Goal: Find specific page/section: Find specific page/section

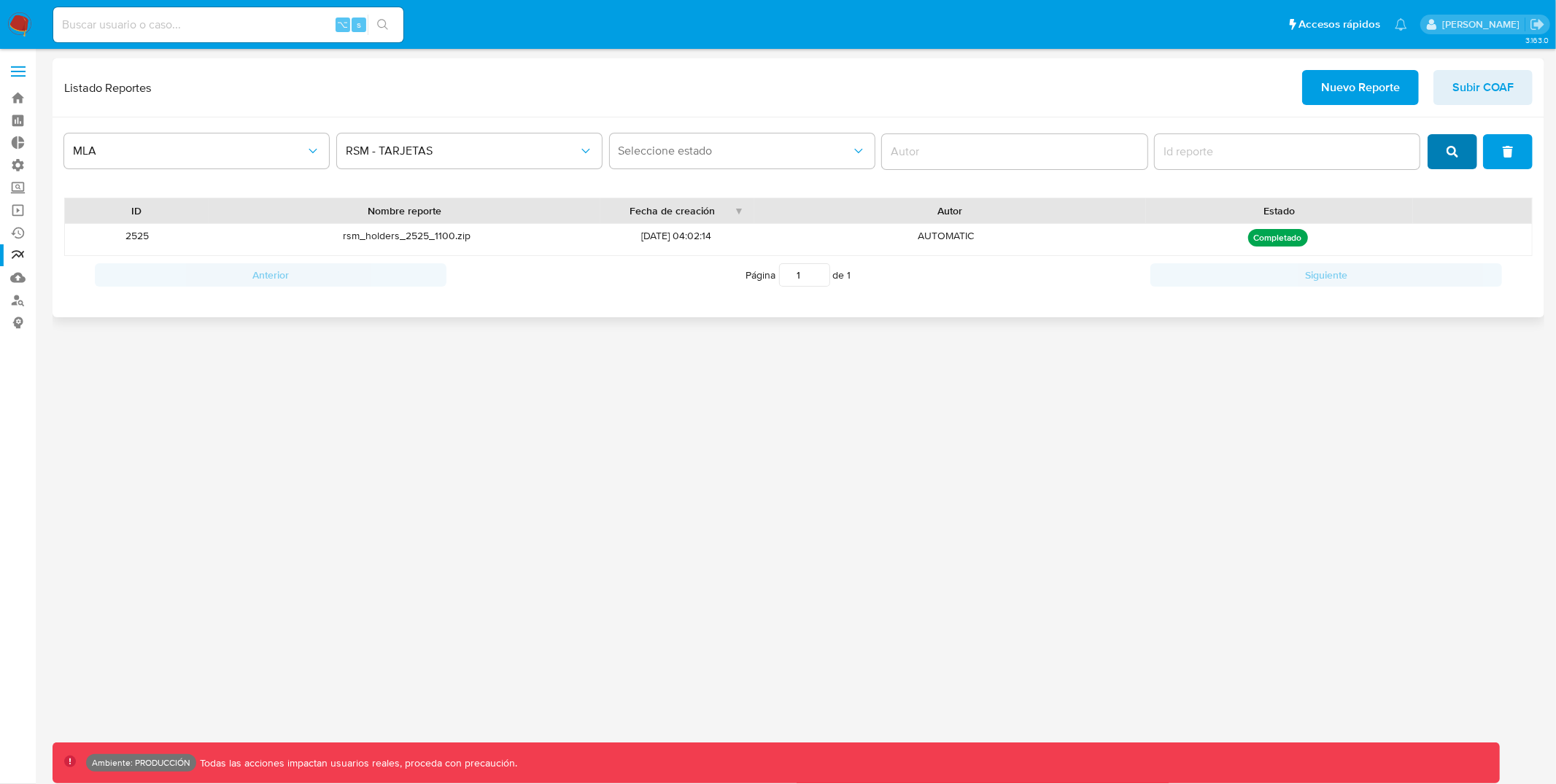
click at [1445, 166] on button "search" at bounding box center [1453, 151] width 50 height 35
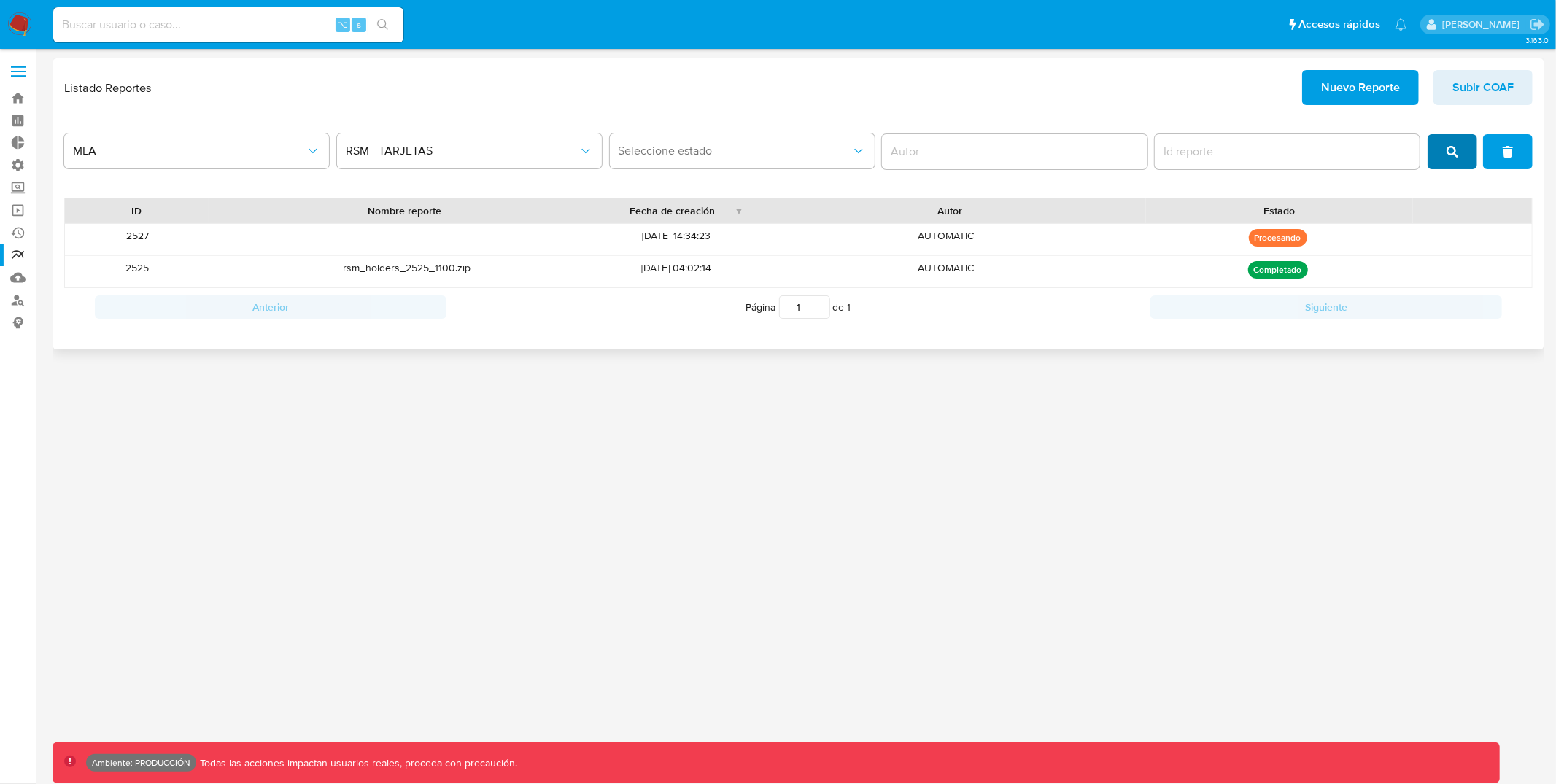
click at [1446, 166] on button "search" at bounding box center [1453, 151] width 50 height 35
click at [1445, 166] on button "search" at bounding box center [1453, 151] width 50 height 35
click at [1457, 141] on span "search" at bounding box center [1453, 152] width 12 height 32
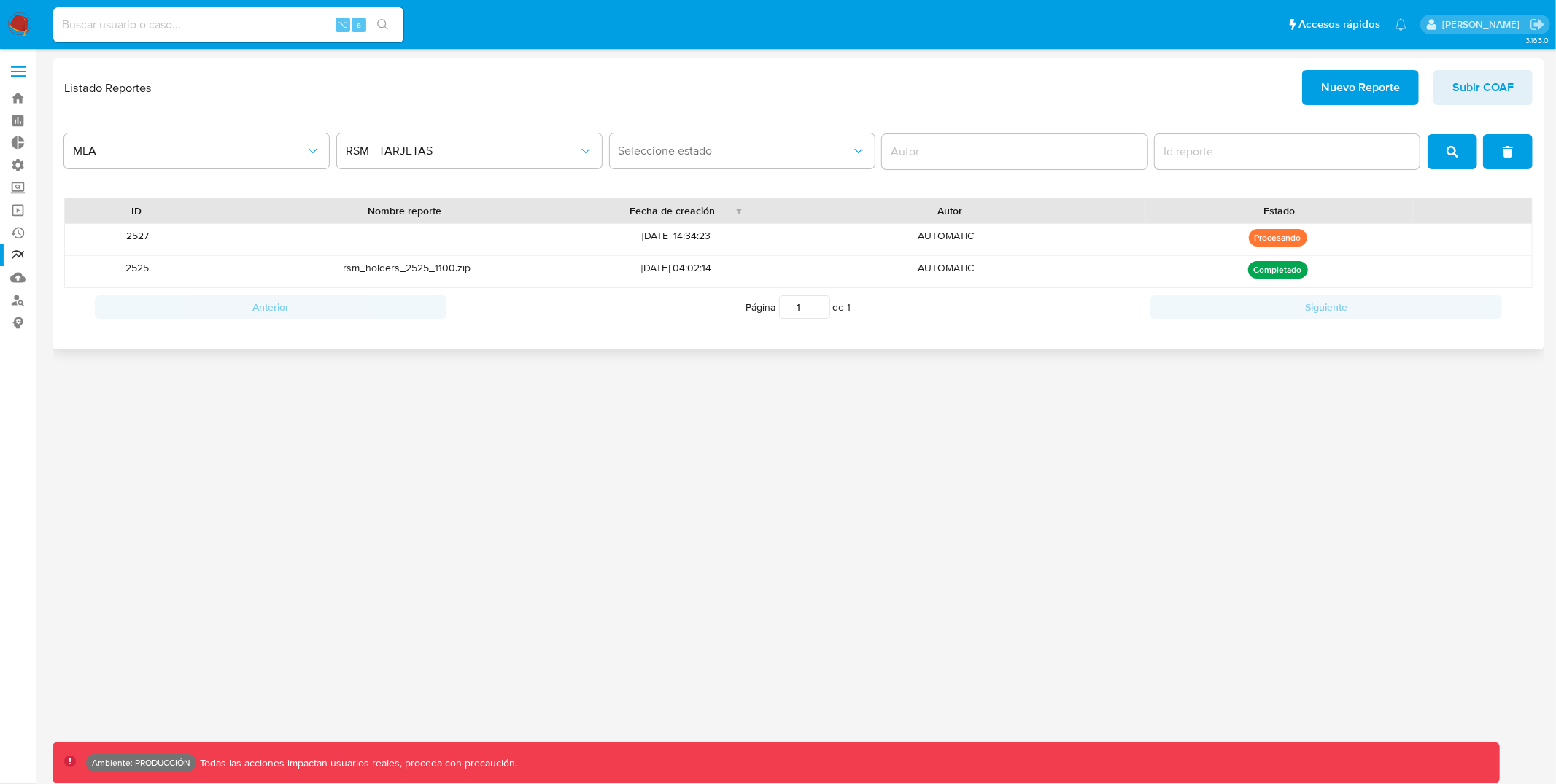
click at [1459, 166] on span "search" at bounding box center [1453, 152] width 12 height 32
click at [1452, 158] on span "search" at bounding box center [1453, 152] width 12 height 32
click at [1451, 146] on icon "search" at bounding box center [1453, 152] width 12 height 12
click at [140, 231] on div "2527" at bounding box center [137, 240] width 145 height 32
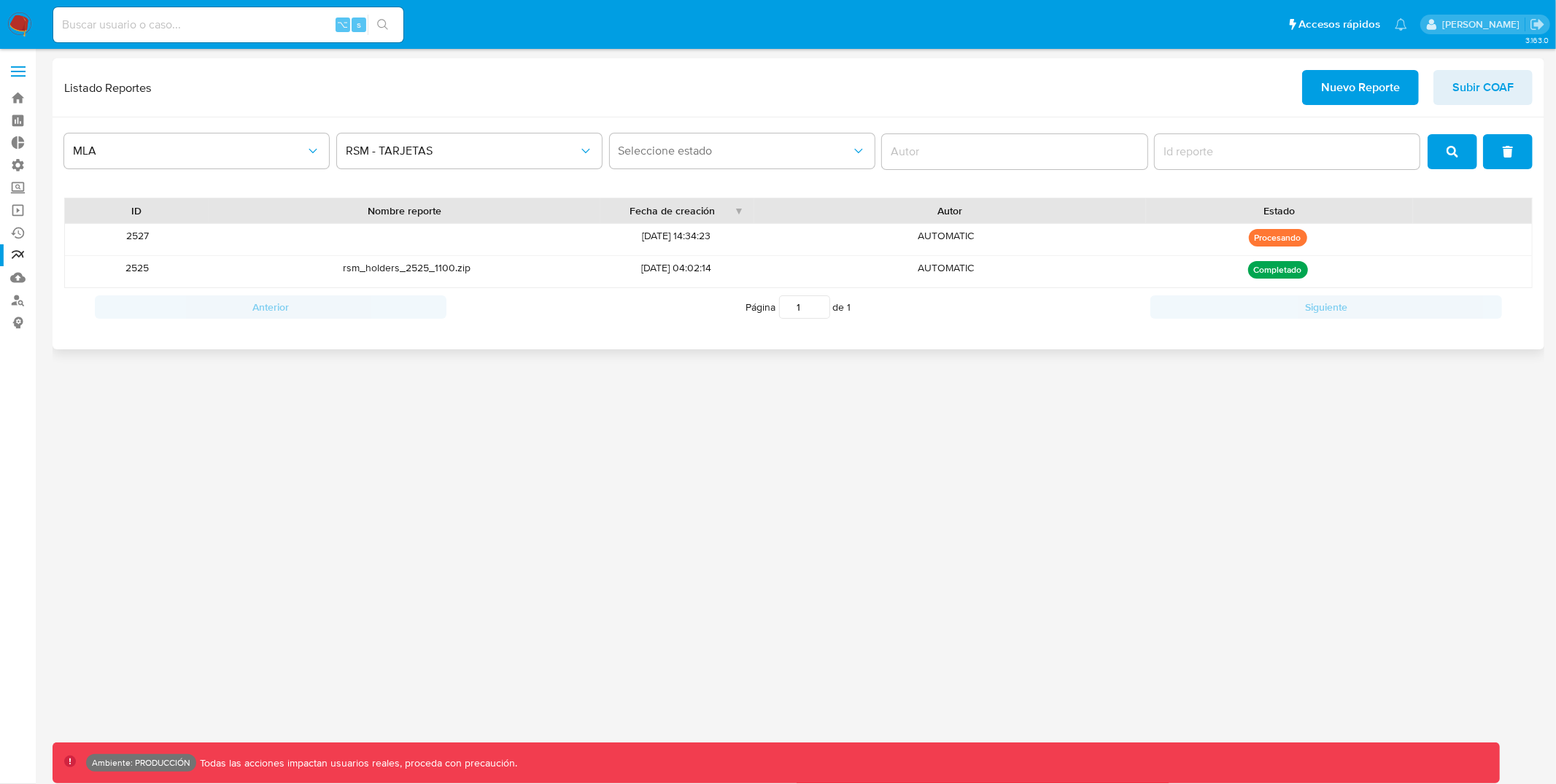
click at [1452, 163] on span "search" at bounding box center [1453, 152] width 12 height 32
click at [1470, 160] on button "search" at bounding box center [1453, 151] width 50 height 35
click at [1446, 138] on button "search" at bounding box center [1453, 151] width 50 height 35
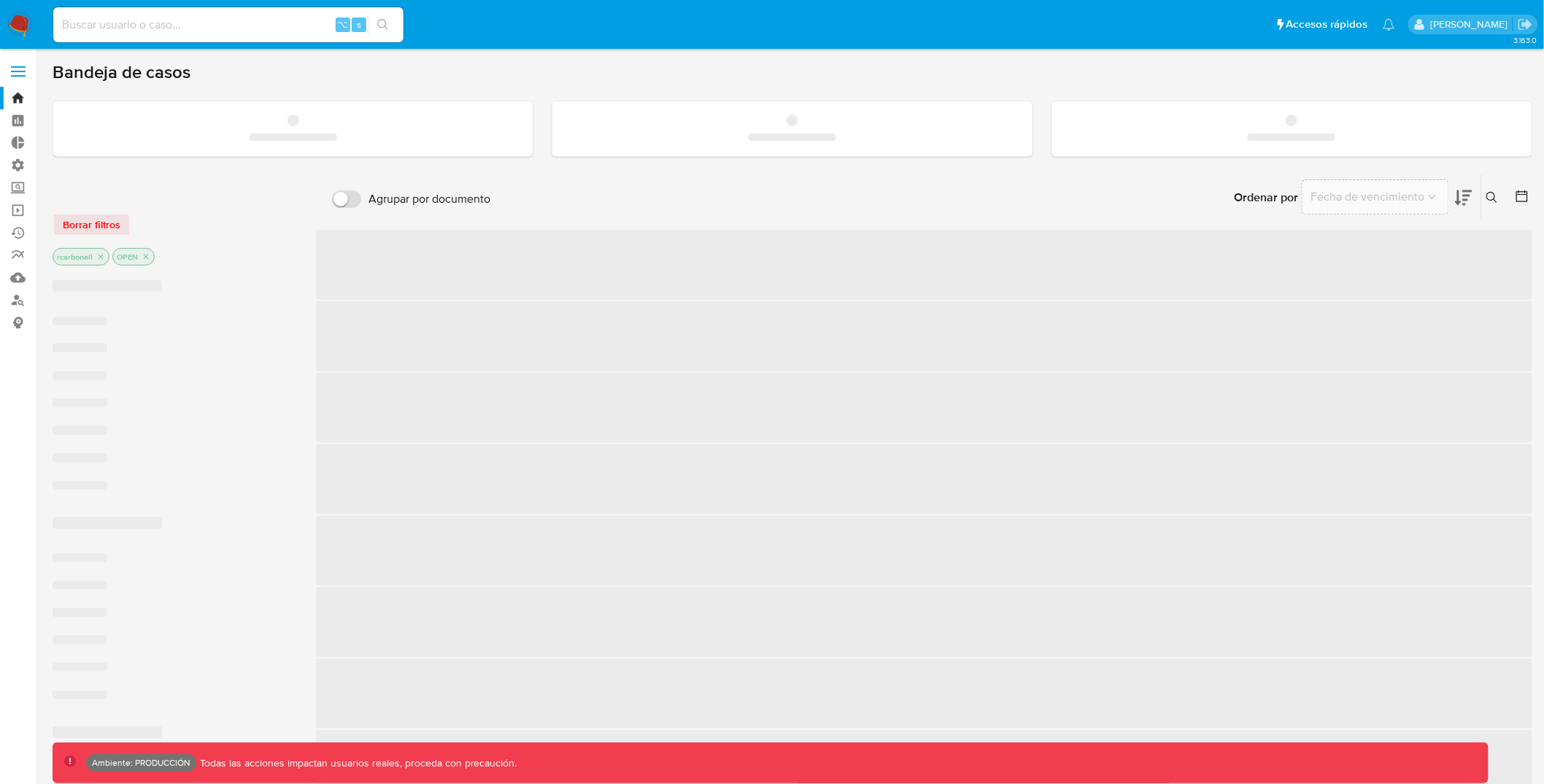
click at [25, 67] on label at bounding box center [18, 71] width 37 height 31
click at [0, 0] on input "checkbox" at bounding box center [0, 0] width 0 height 0
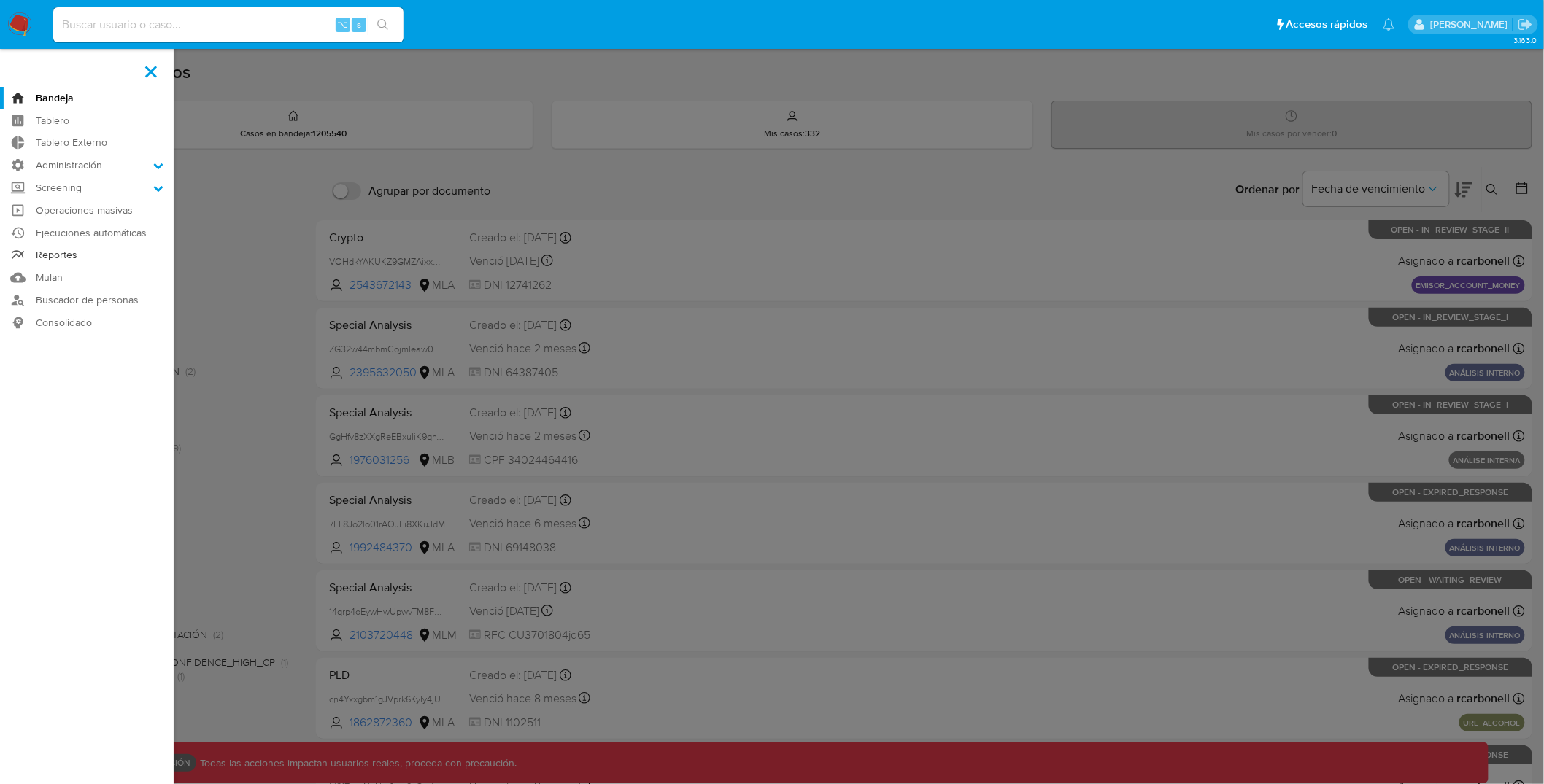
click at [66, 258] on link "Reportes" at bounding box center [86, 255] width 174 height 23
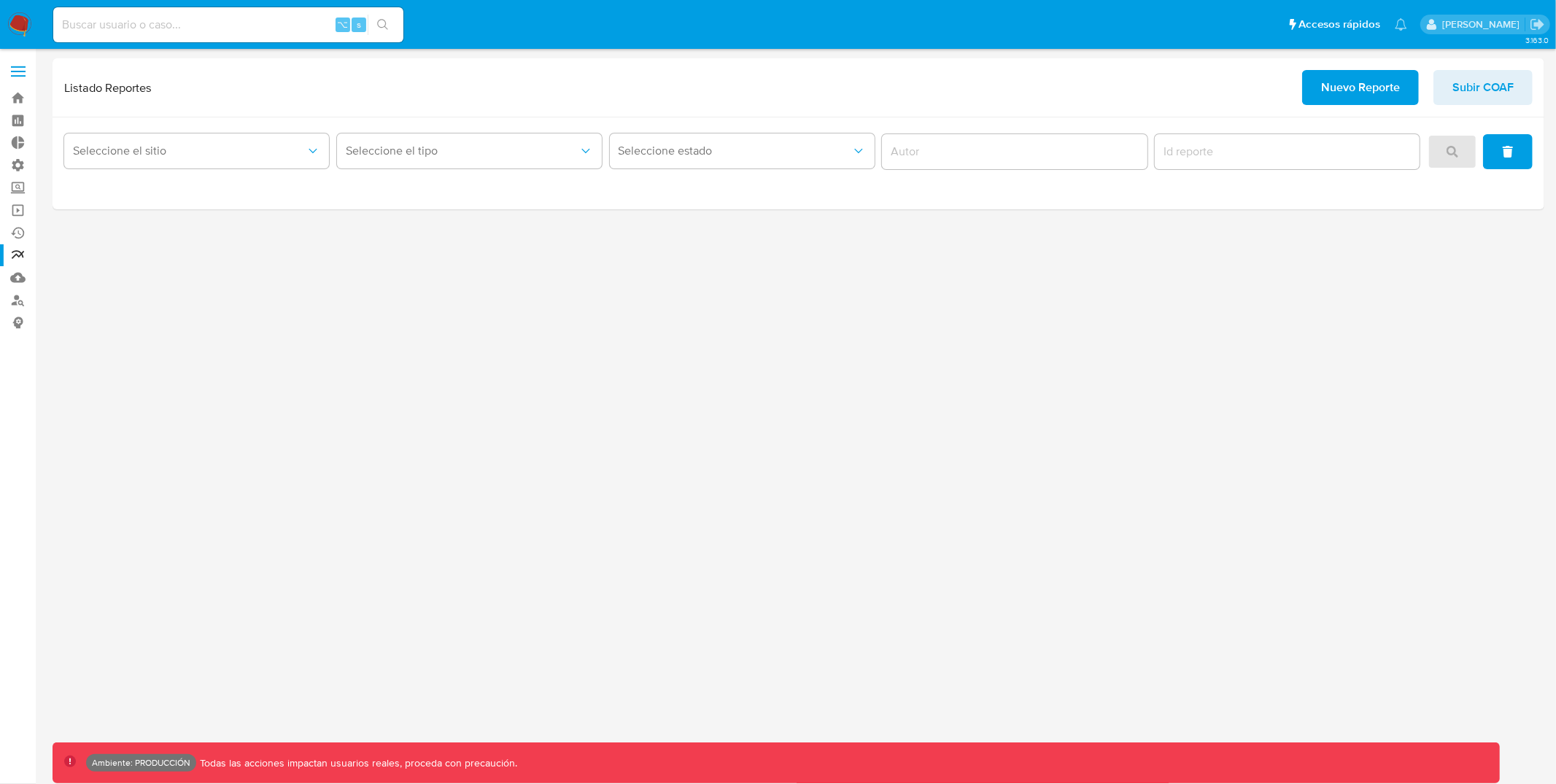
click at [12, 65] on span at bounding box center [18, 66] width 15 height 2
click at [0, 0] on input "checkbox" at bounding box center [0, 0] width 0 height 0
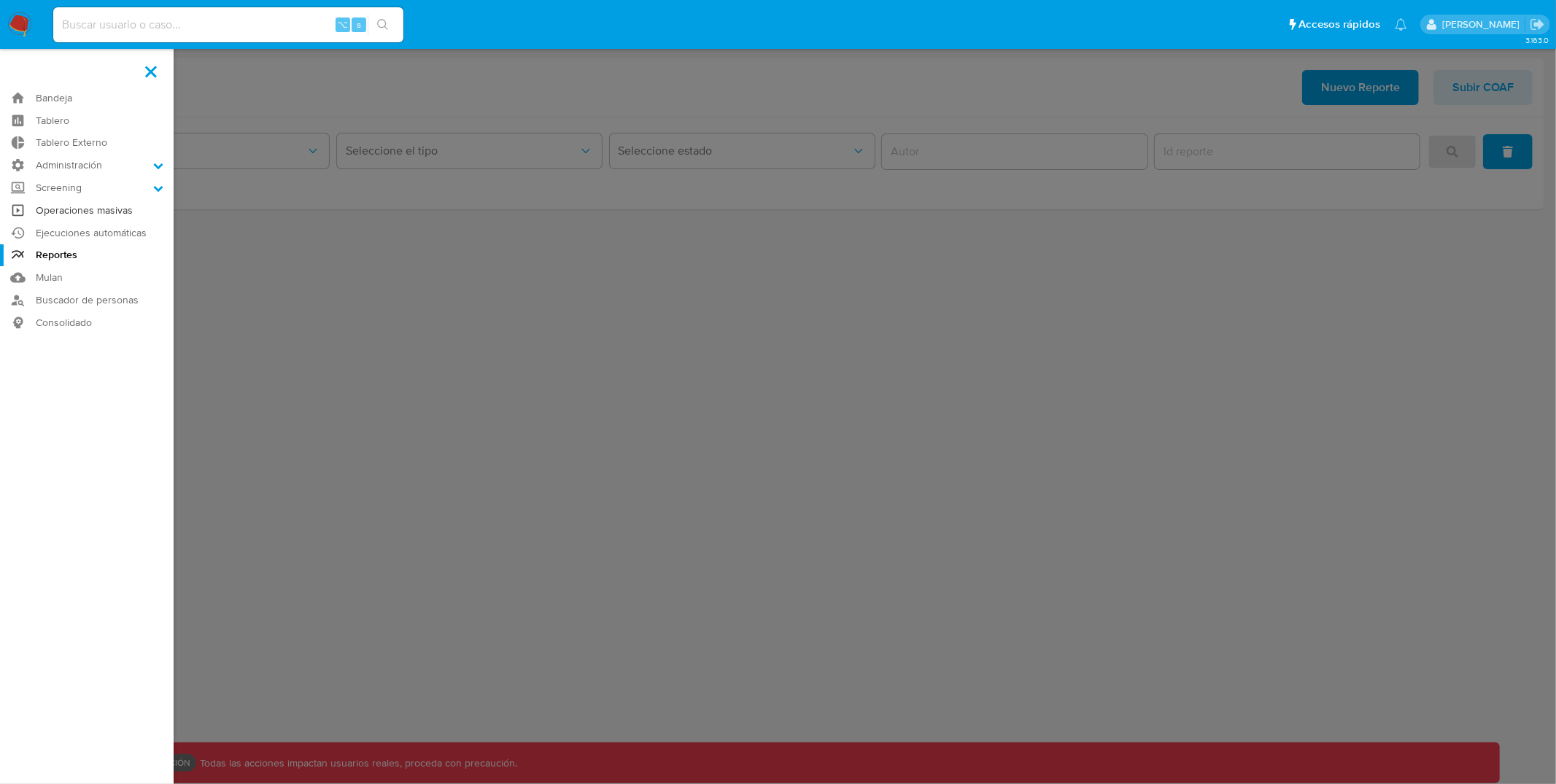
click at [107, 214] on link "Operaciones masivas" at bounding box center [86, 210] width 174 height 23
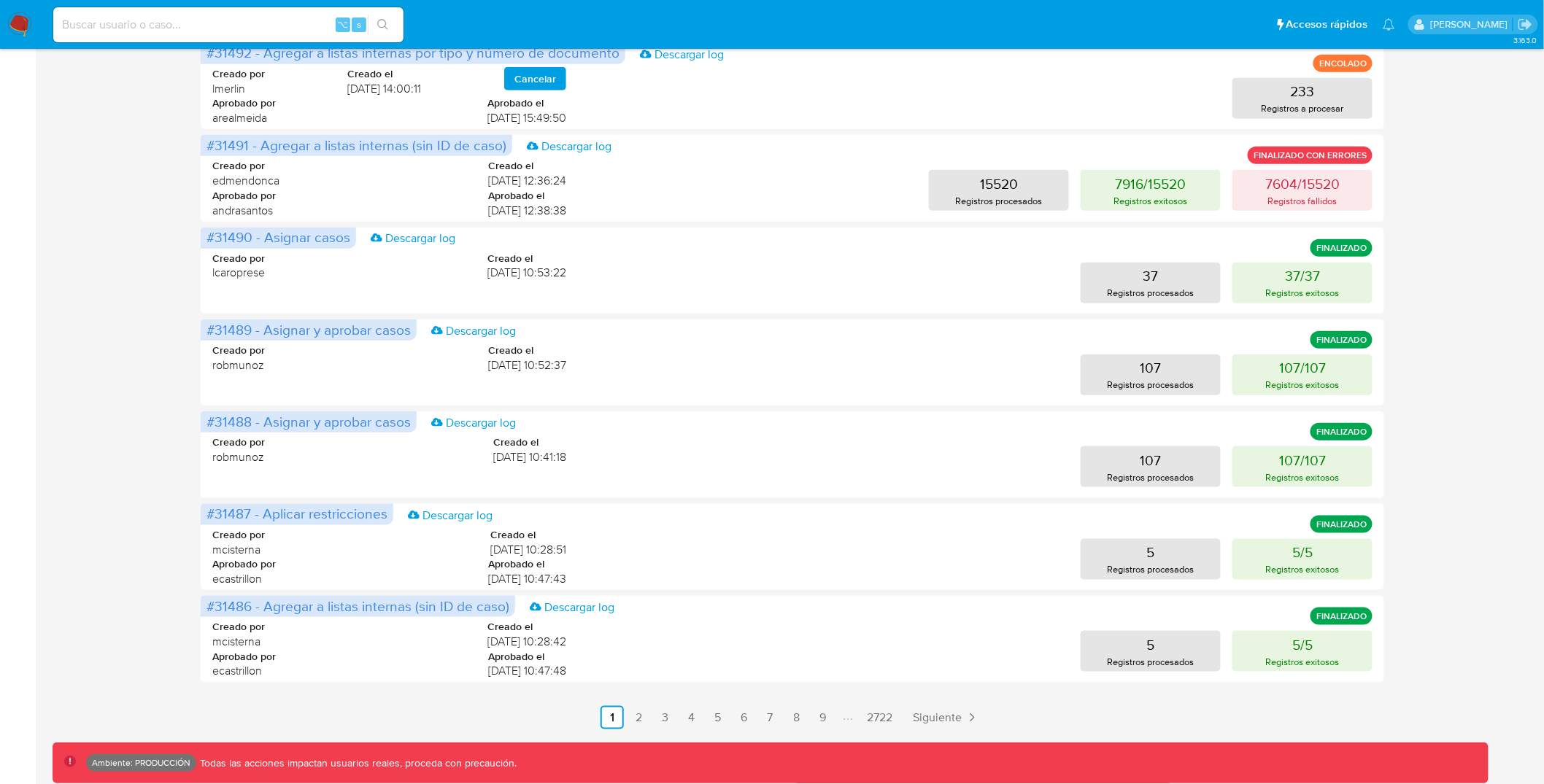
scroll to position [433, 0]
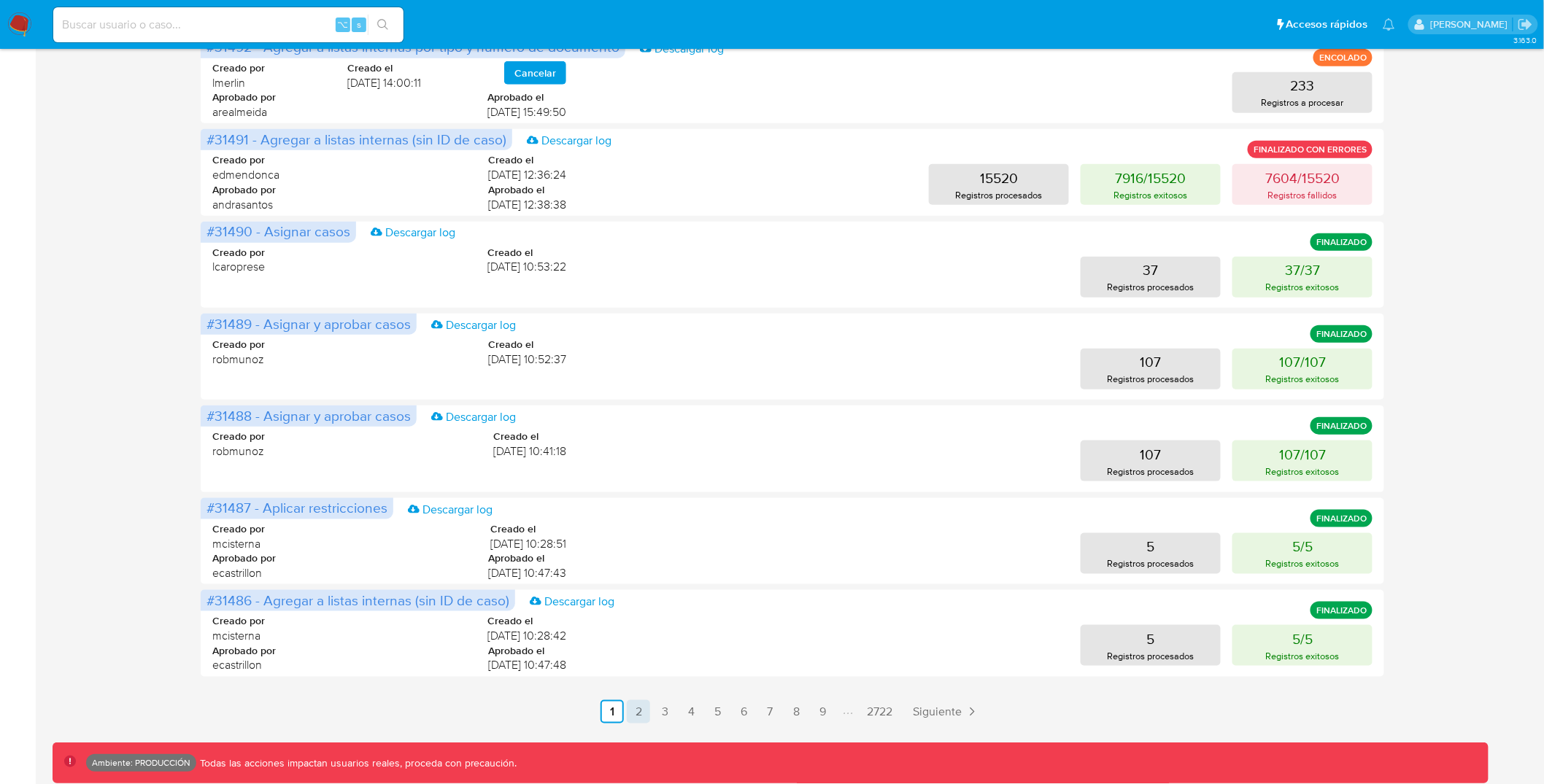
click at [640, 717] on link "2" at bounding box center [639, 712] width 24 height 24
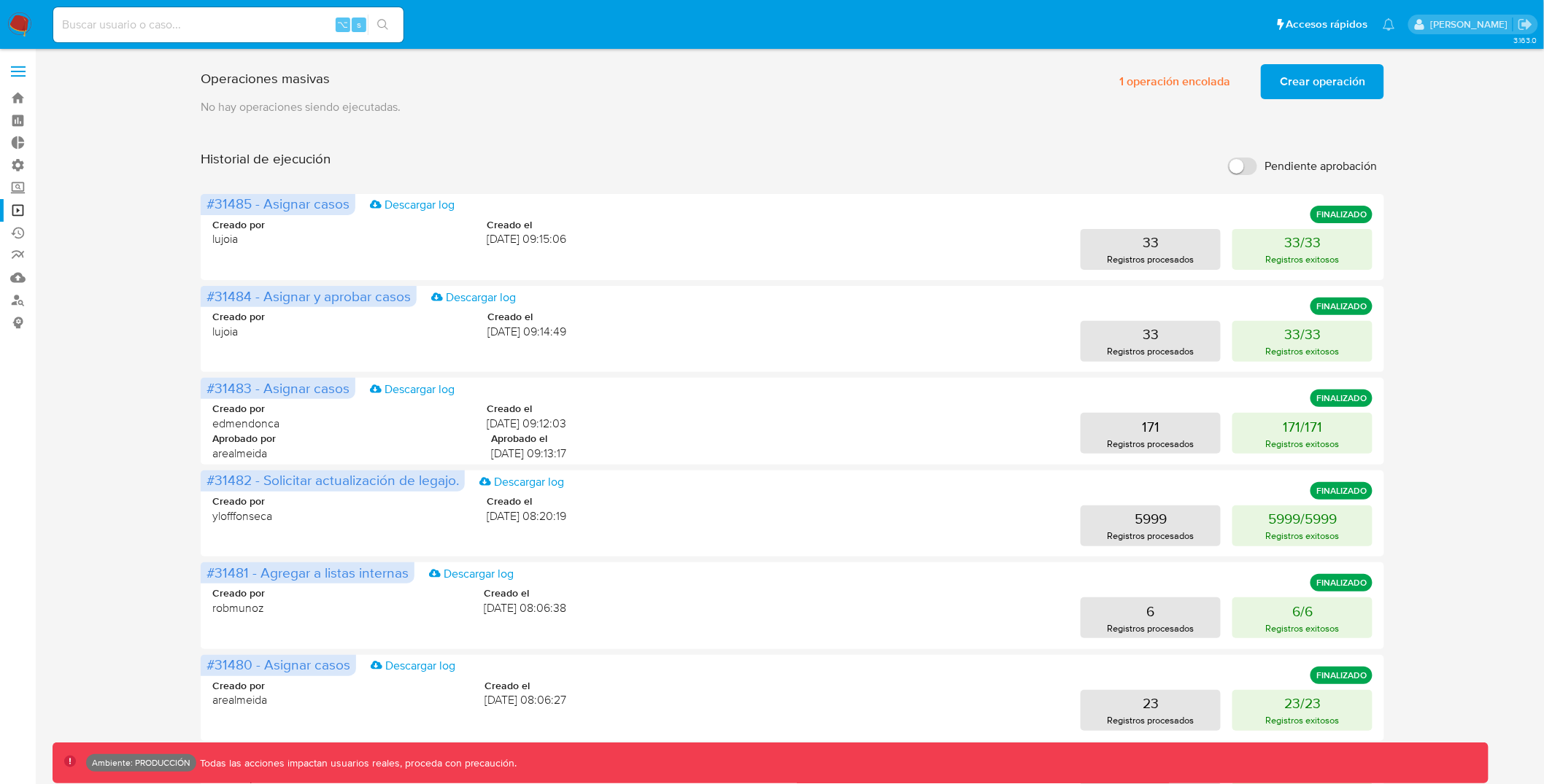
click at [1477, 157] on div "Operaciones masivas 1 operación encolada Crear operación Sólo puede haber hasta…" at bounding box center [792, 608] width 1480 height 1098
click at [1183, 86] on span "1 operación encolada" at bounding box center [1175, 81] width 111 height 32
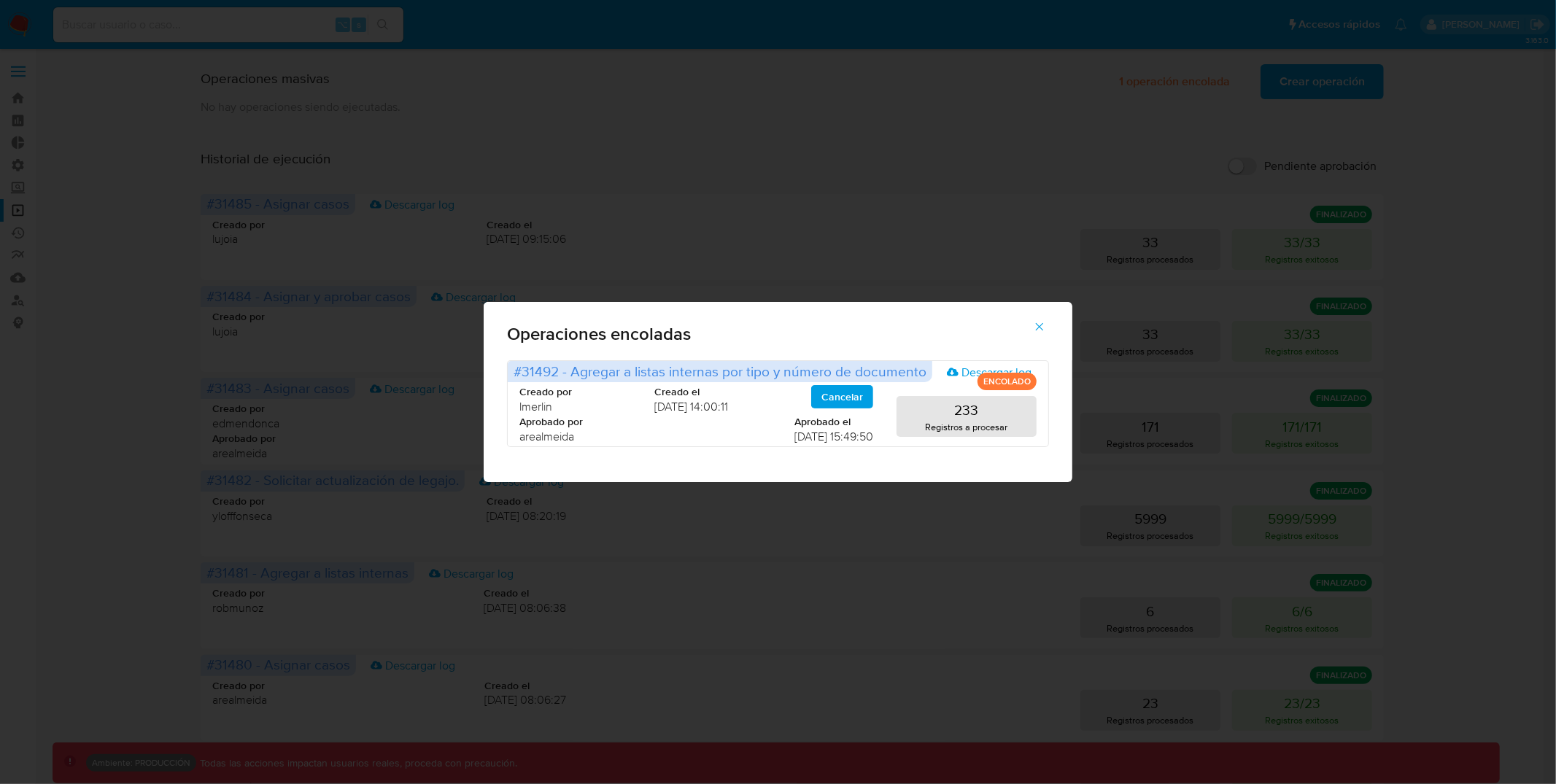
click at [1048, 327] on button "button" at bounding box center [1040, 326] width 52 height 35
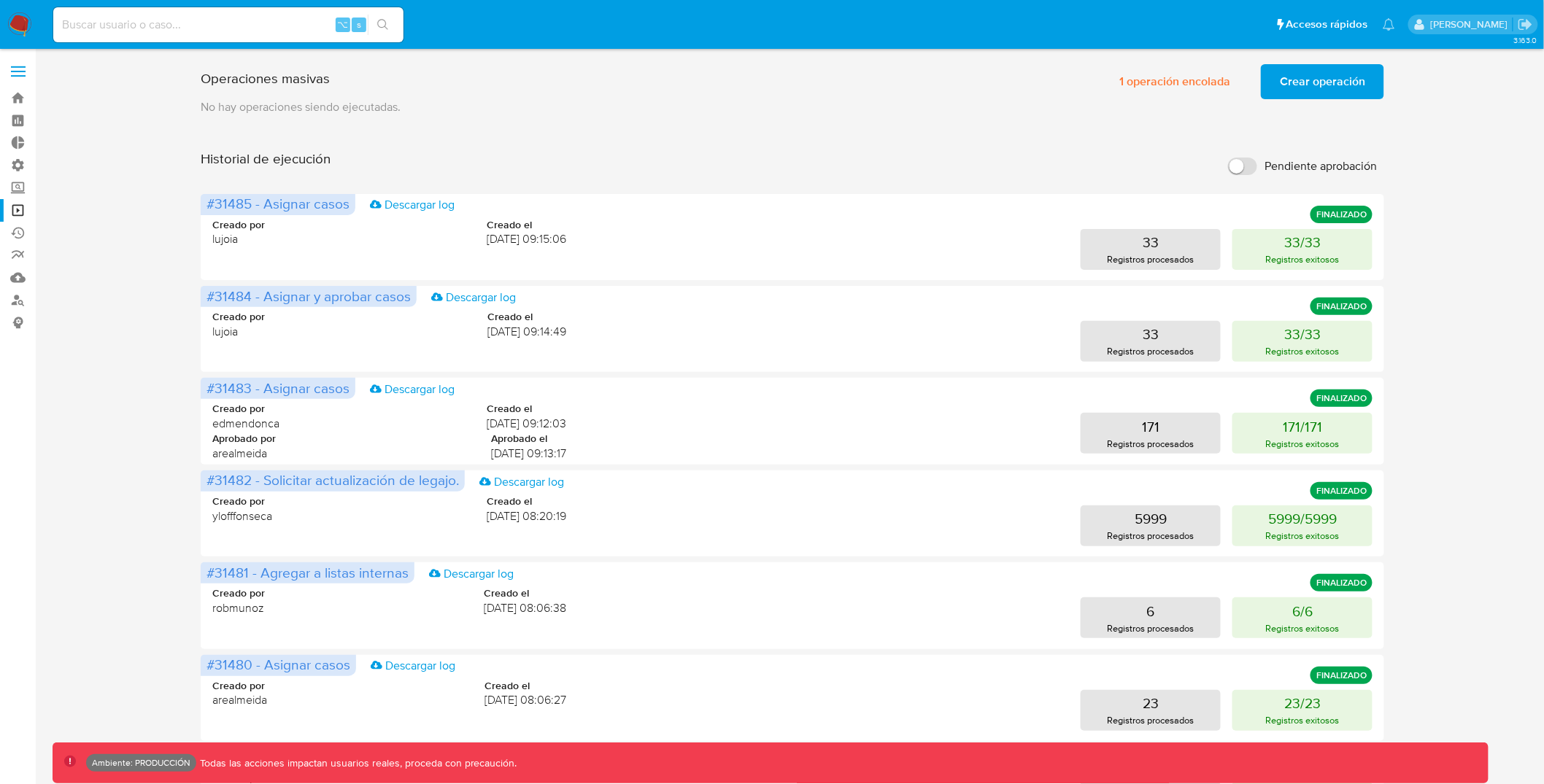
click at [28, 56] on label at bounding box center [18, 71] width 37 height 31
click at [0, 0] on input "checkbox" at bounding box center [0, 0] width 0 height 0
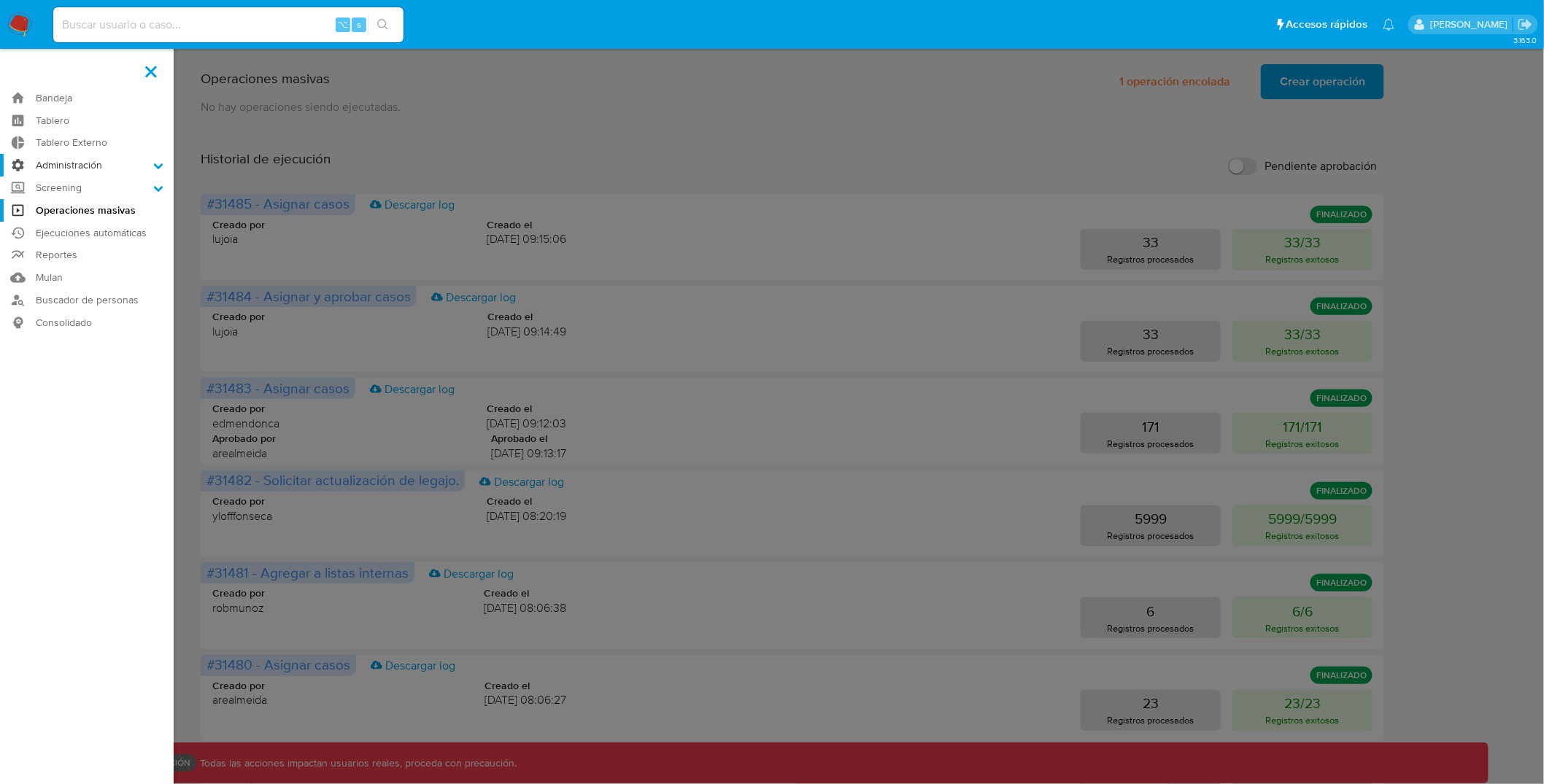
click at [94, 155] on label "Administración" at bounding box center [86, 165] width 174 height 23
click at [0, 0] on input "Administración" at bounding box center [0, 0] width 0 height 0
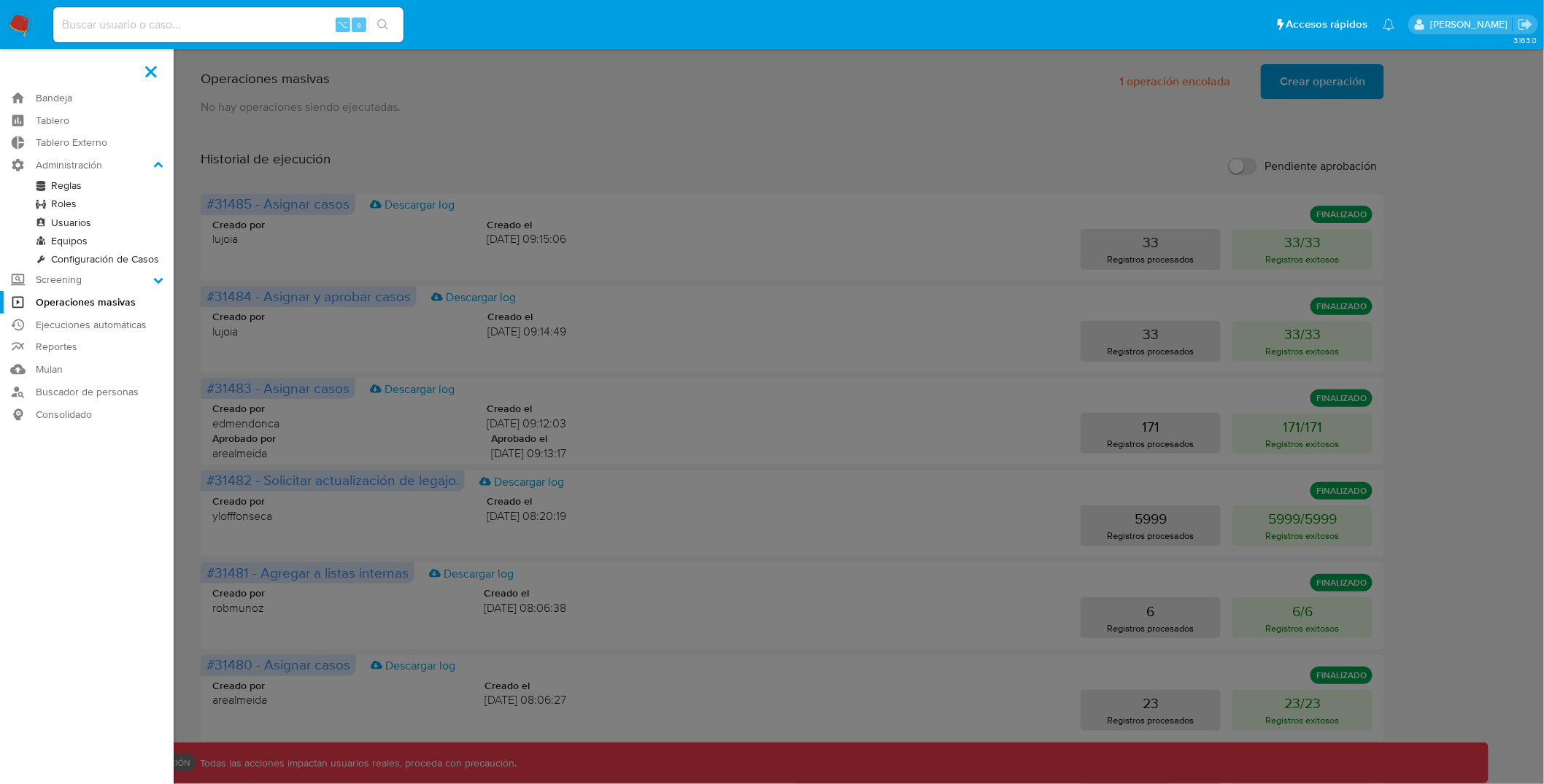
click at [83, 222] on link "Usuarios" at bounding box center [86, 223] width 174 height 18
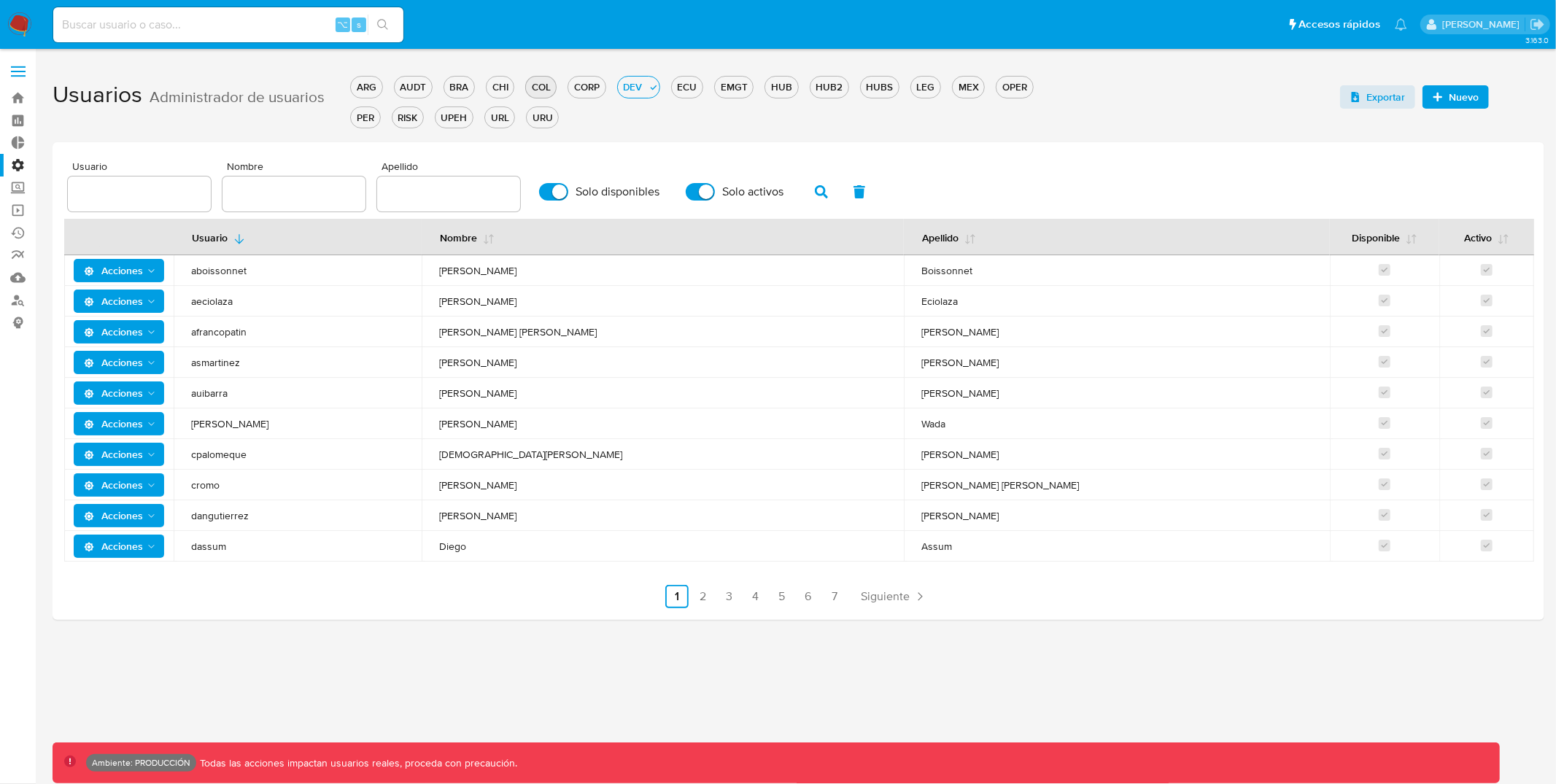
click at [545, 94] on button "COL" at bounding box center [541, 87] width 32 height 22
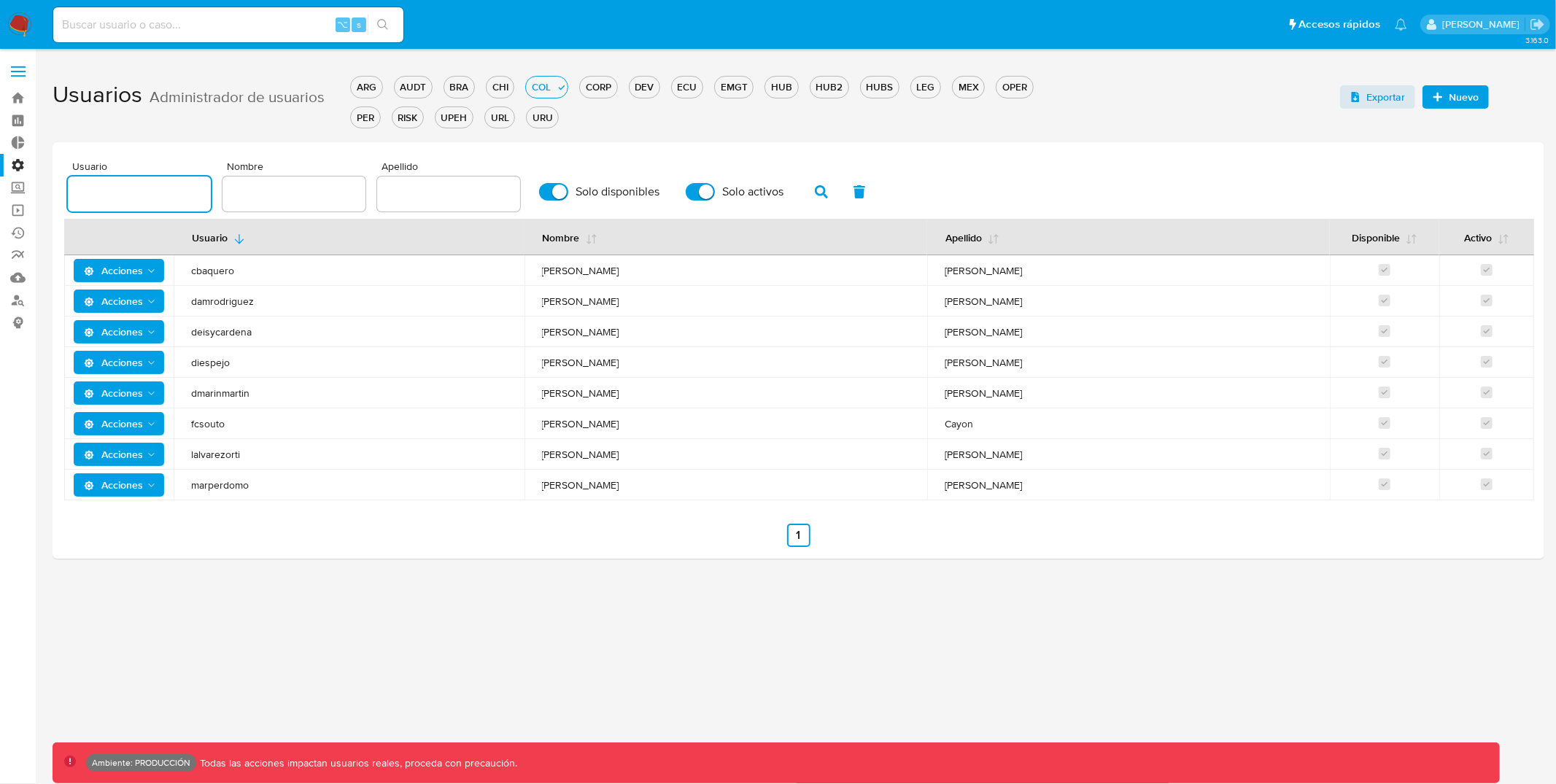
click at [182, 184] on input "text" at bounding box center [139, 193] width 143 height 19
type input "deisycardena"
click at [815, 185] on icon "button" at bounding box center [821, 191] width 13 height 13
